Goal: Task Accomplishment & Management: Manage account settings

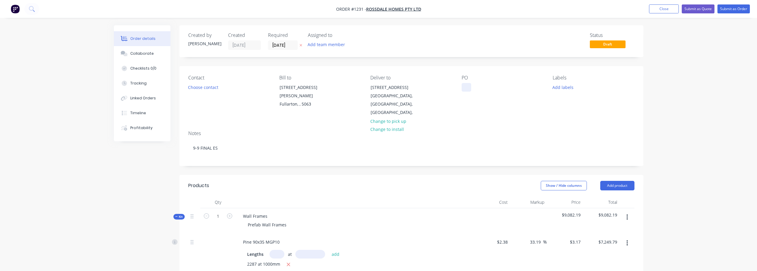
click at [468, 90] on div at bounding box center [467, 87] width 10 height 9
click at [388, 92] on div "[STREET_ADDRESS]" at bounding box center [395, 87] width 49 height 8
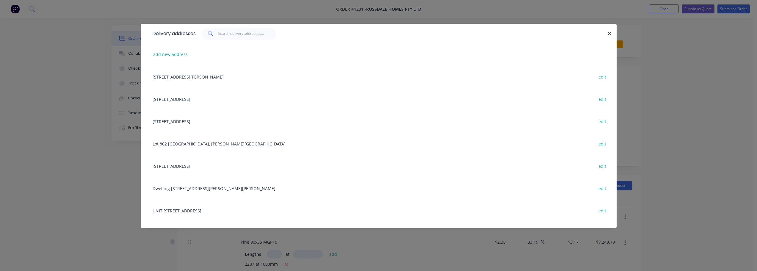
scroll to position [119, 0]
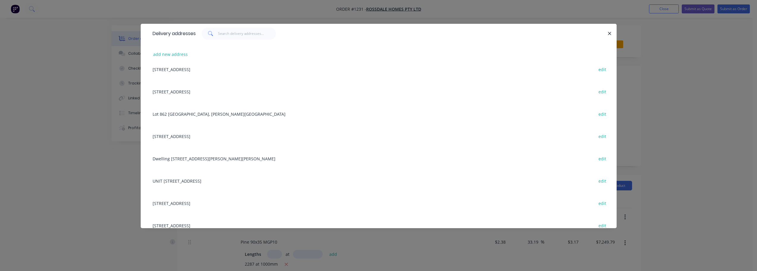
click at [212, 133] on div "[STREET_ADDRESS] edit" at bounding box center [379, 136] width 458 height 22
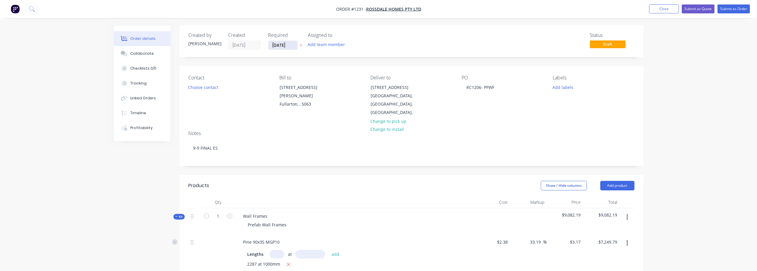
click at [293, 45] on input "[DATE]" at bounding box center [282, 45] width 29 height 9
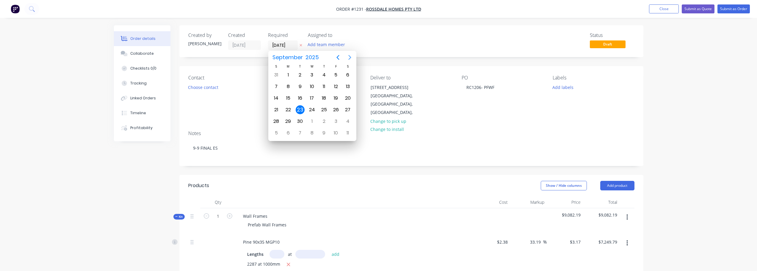
click at [349, 60] on icon "Next page" at bounding box center [349, 57] width 7 height 7
click at [315, 109] on div "24" at bounding box center [311, 109] width 9 height 9
type input "[DATE]"
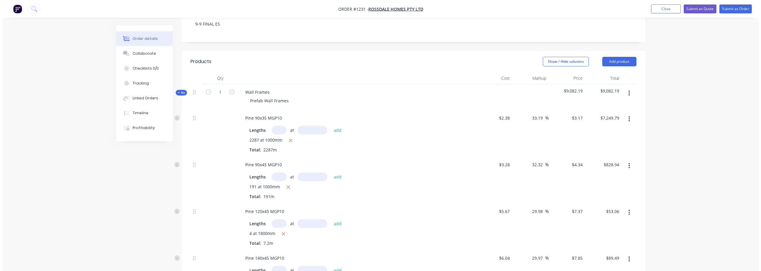
scroll to position [0, 0]
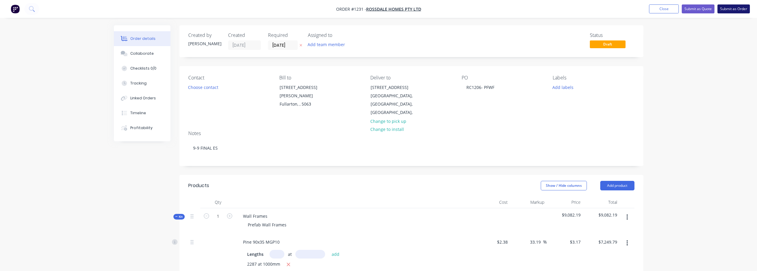
click at [742, 9] on button "Submit as Order" at bounding box center [733, 8] width 32 height 9
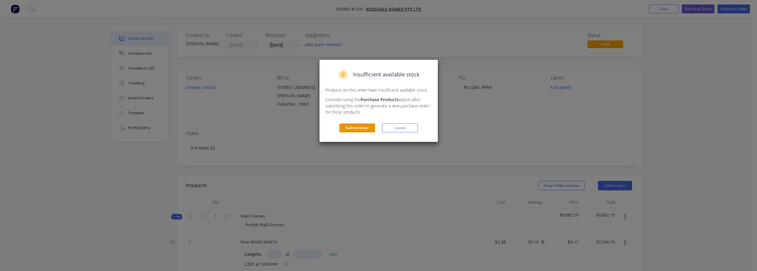
click at [349, 127] on button "Submit Order" at bounding box center [357, 127] width 36 height 9
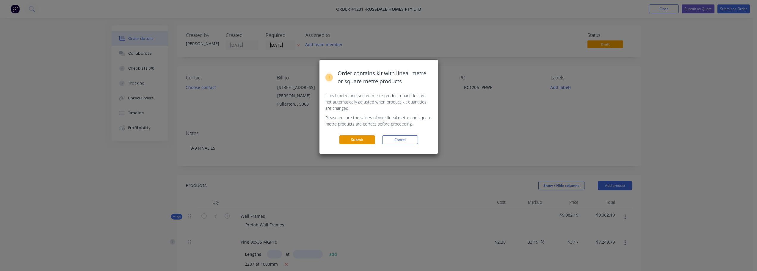
click at [357, 137] on button "Submit" at bounding box center [357, 139] width 36 height 9
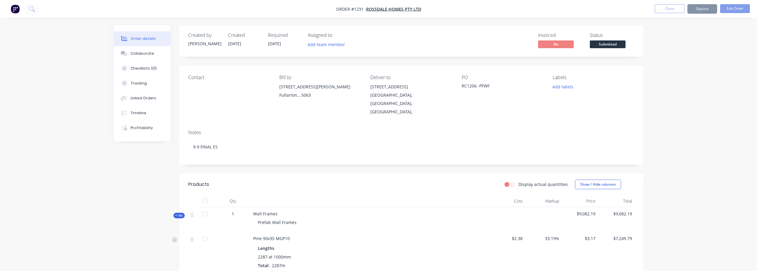
click at [598, 41] on span "Submitted" at bounding box center [608, 43] width 36 height 7
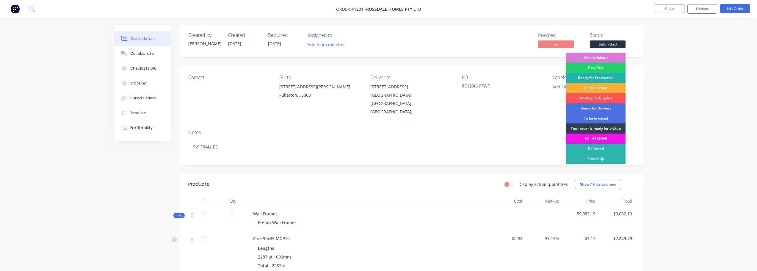
click at [607, 79] on div "Ready for Production" at bounding box center [595, 78] width 59 height 10
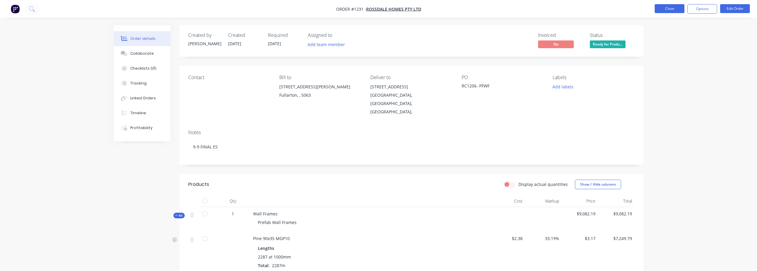
click at [681, 8] on button "Close" at bounding box center [670, 8] width 30 height 9
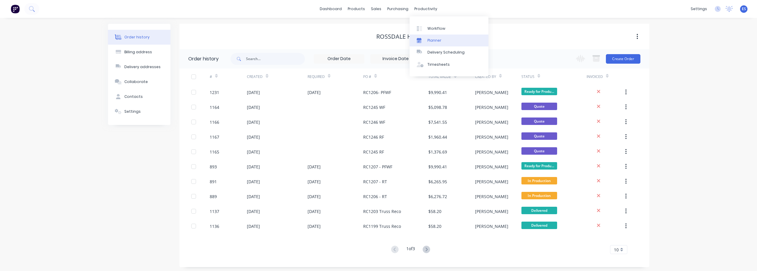
click at [432, 35] on link "Planner" at bounding box center [448, 40] width 79 height 12
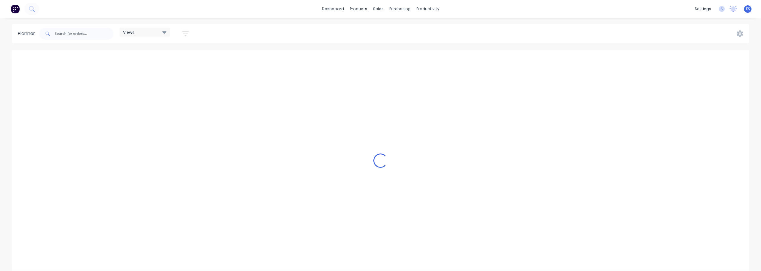
click at [426, 15] on div "dashboard products sales purchasing productivity dashboard products Product Cat…" at bounding box center [380, 9] width 761 height 18
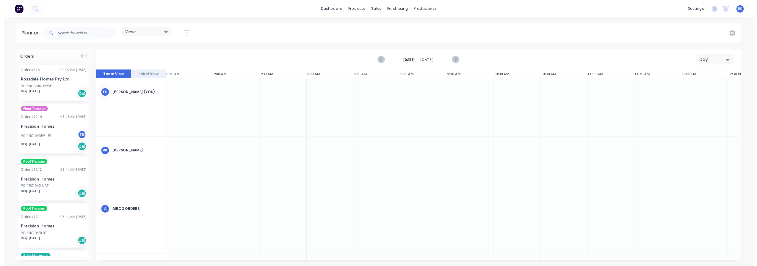
scroll to position [0, 275]
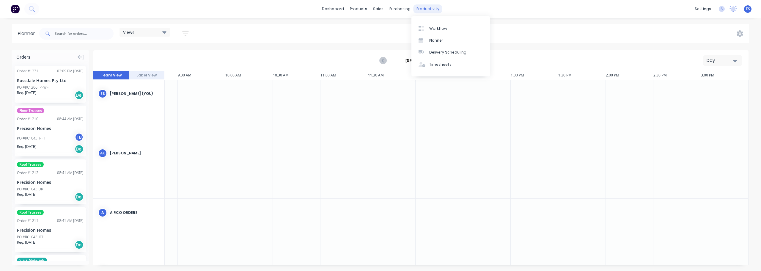
click at [427, 10] on div "productivity" at bounding box center [428, 8] width 29 height 9
click at [434, 29] on div "Workflow" at bounding box center [438, 28] width 18 height 5
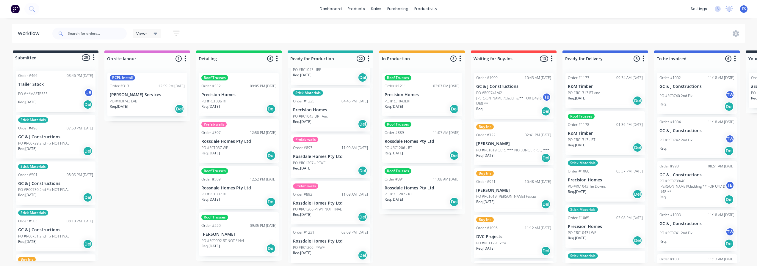
scroll to position [835, 0]
click at [333, 247] on div "PO #RC1206- PFWF" at bounding box center [330, 247] width 75 height 5
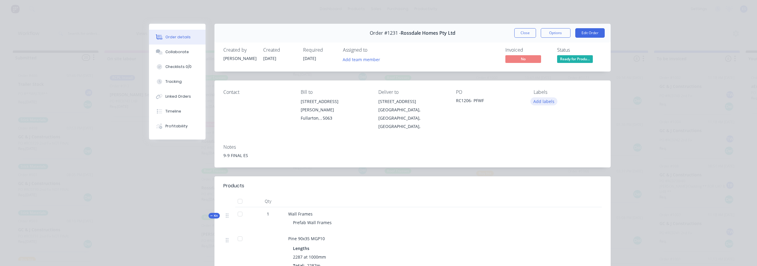
click at [538, 99] on button "Add labels" at bounding box center [543, 102] width 27 height 8
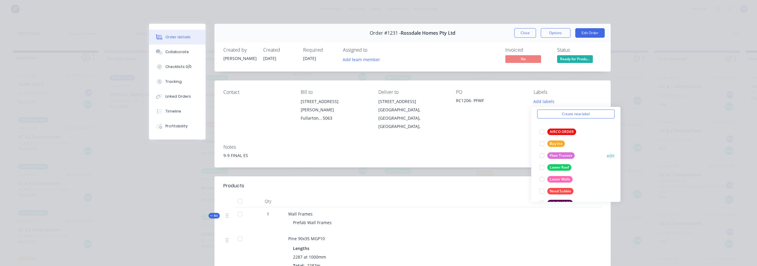
scroll to position [89, 0]
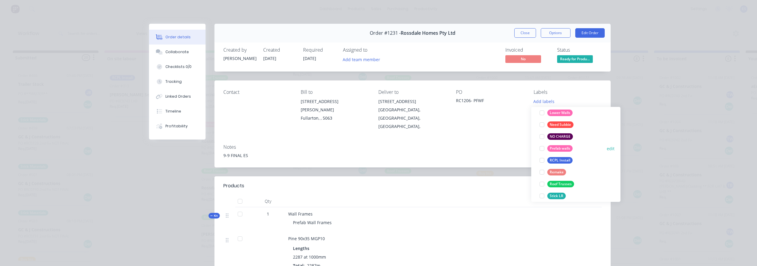
click at [569, 149] on div "Prefab walls" at bounding box center [559, 148] width 25 height 7
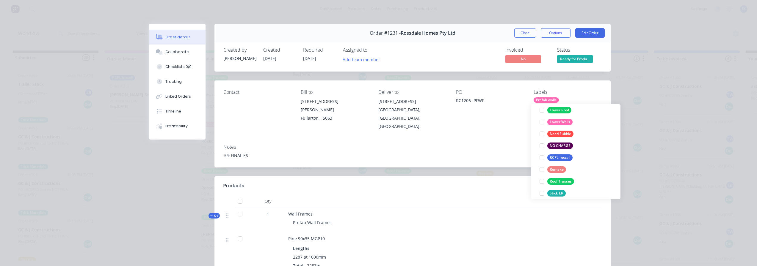
scroll to position [6, 0]
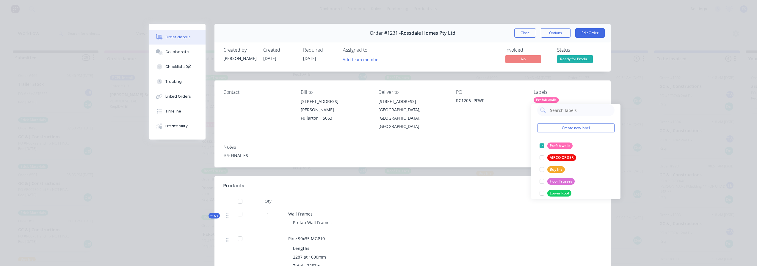
click at [470, 155] on div "Notes 9-9 FINAL ES" at bounding box center [412, 154] width 396 height 28
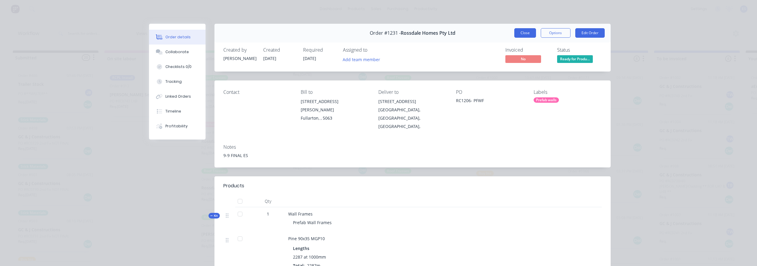
click at [524, 31] on button "Close" at bounding box center [525, 33] width 22 height 10
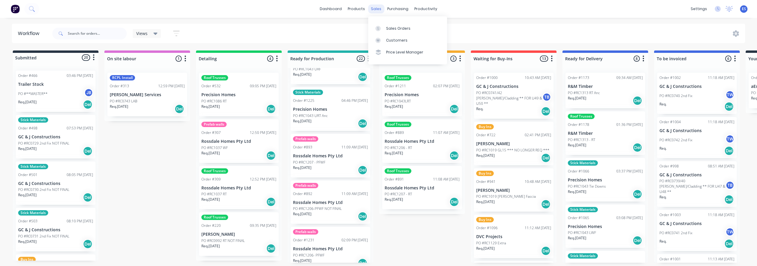
click at [375, 11] on div "sales" at bounding box center [376, 8] width 16 height 9
drag, startPoint x: 382, startPoint y: 28, endPoint x: 374, endPoint y: 30, distance: 8.2
click at [382, 28] on div at bounding box center [379, 28] width 9 height 5
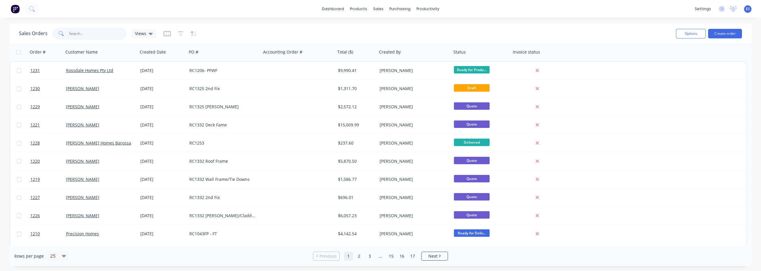
click at [84, 33] on input "text" at bounding box center [98, 34] width 58 height 12
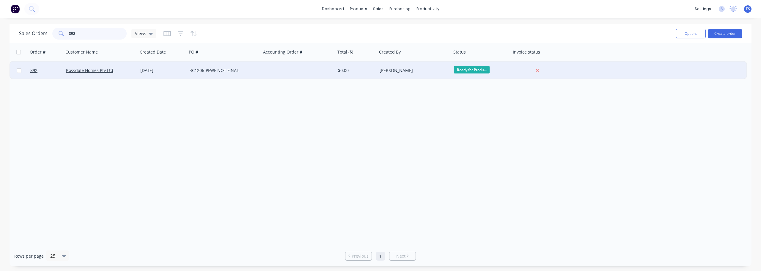
type input "892"
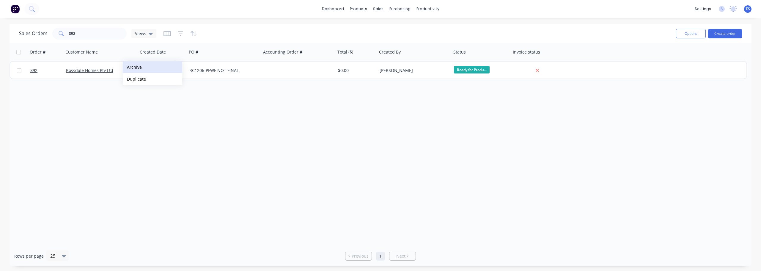
click at [136, 68] on button "Archive" at bounding box center [152, 67] width 59 height 12
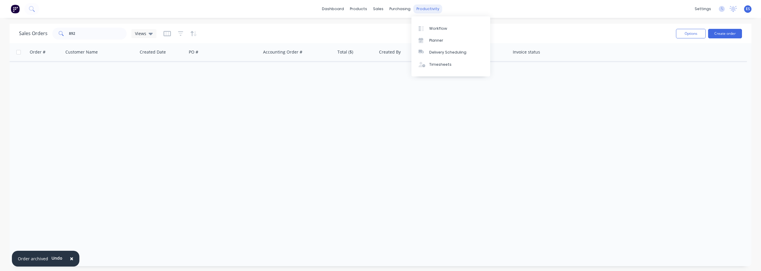
click at [424, 12] on div "productivity" at bounding box center [428, 8] width 29 height 9
click at [430, 27] on div "Workflow" at bounding box center [438, 28] width 18 height 5
